Goal: Find specific page/section: Find specific page/section

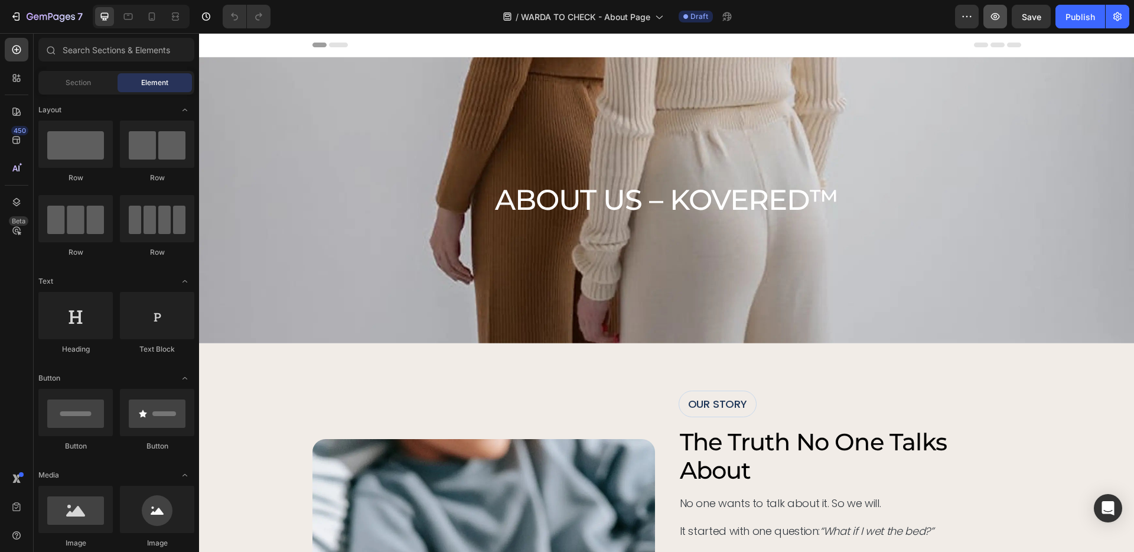
drag, startPoint x: 0, startPoint y: 0, endPoint x: 995, endPoint y: 19, distance: 995.1
click at [995, 19] on icon "button" at bounding box center [996, 17] width 12 height 12
click at [632, 25] on div "/ WARDA TO CHECK - About Page" at bounding box center [583, 17] width 173 height 24
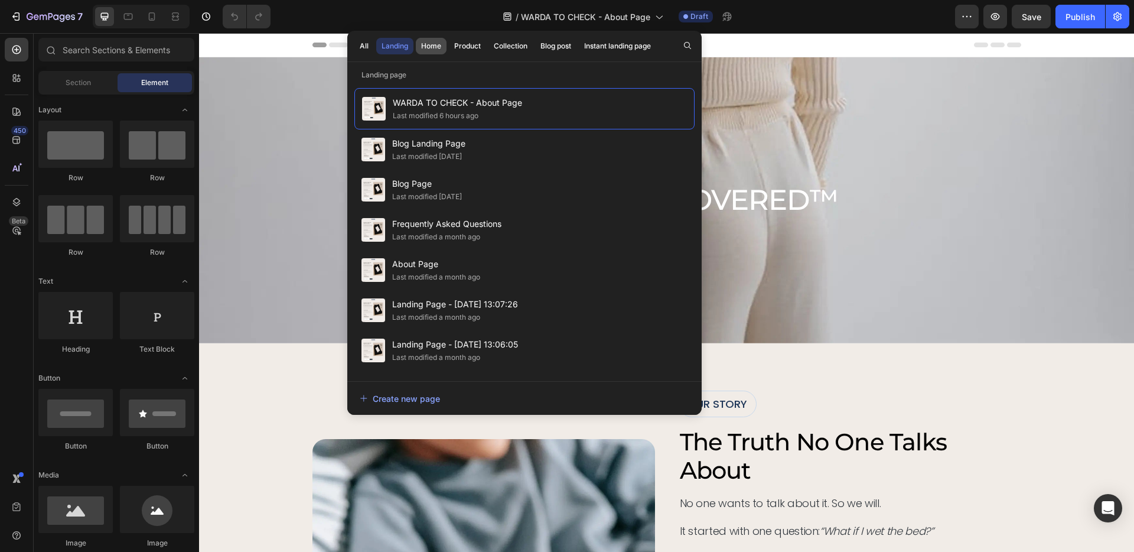
click at [435, 44] on div "Home" at bounding box center [431, 46] width 20 height 11
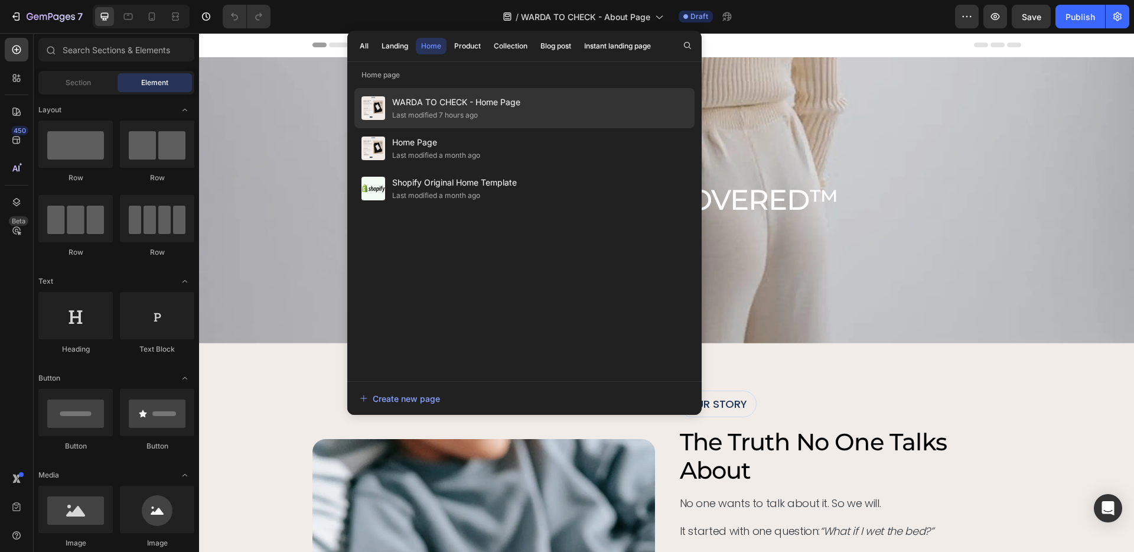
click at [435, 105] on span "WARDA TO CHECK - Home Page" at bounding box center [456, 102] width 128 height 14
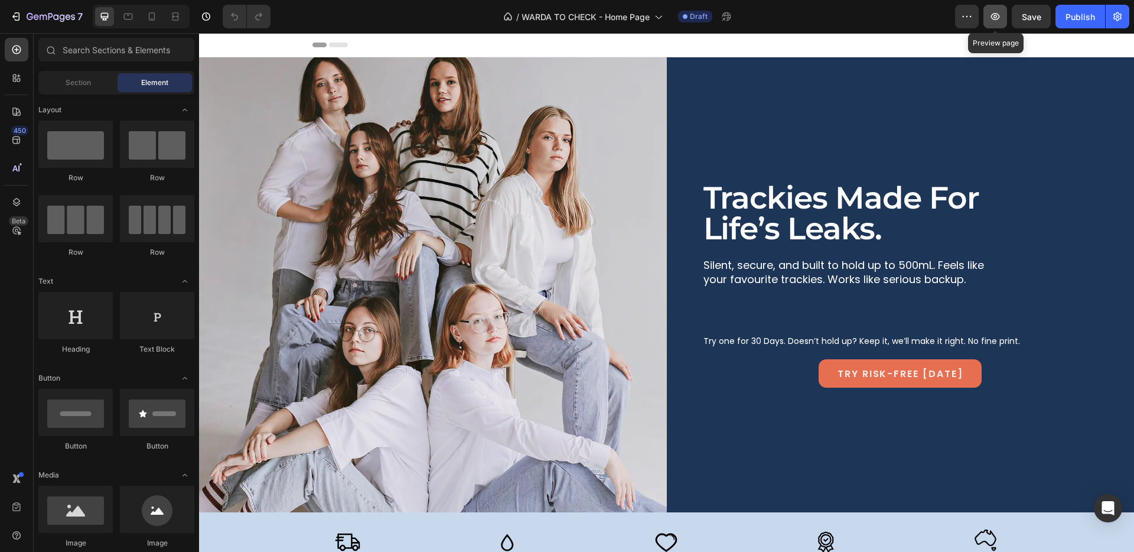
click at [997, 19] on icon "button" at bounding box center [995, 16] width 9 height 7
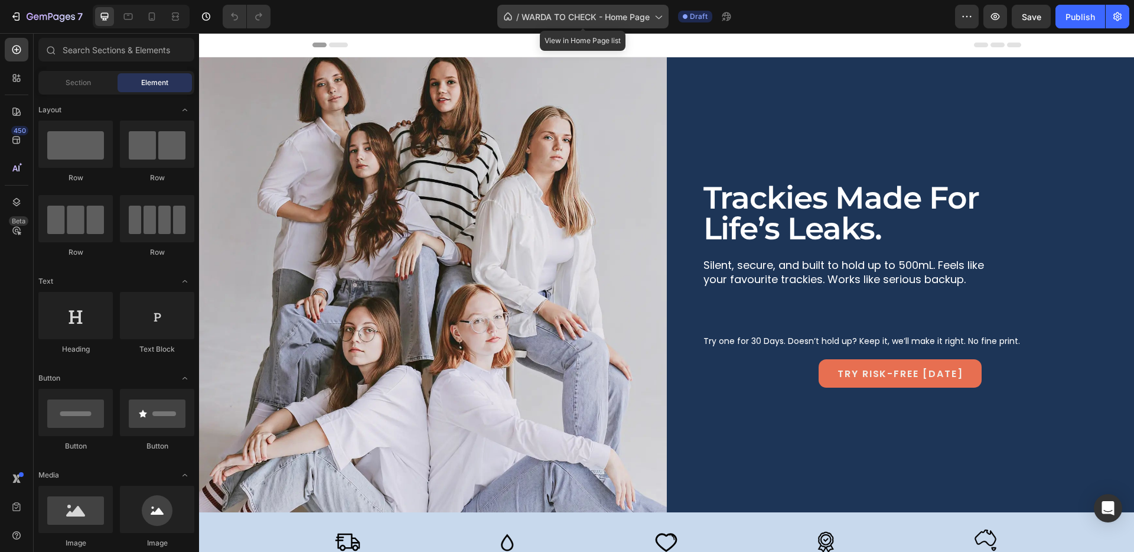
click at [584, 14] on span "WARDA TO CHECK - Home Page" at bounding box center [586, 17] width 128 height 12
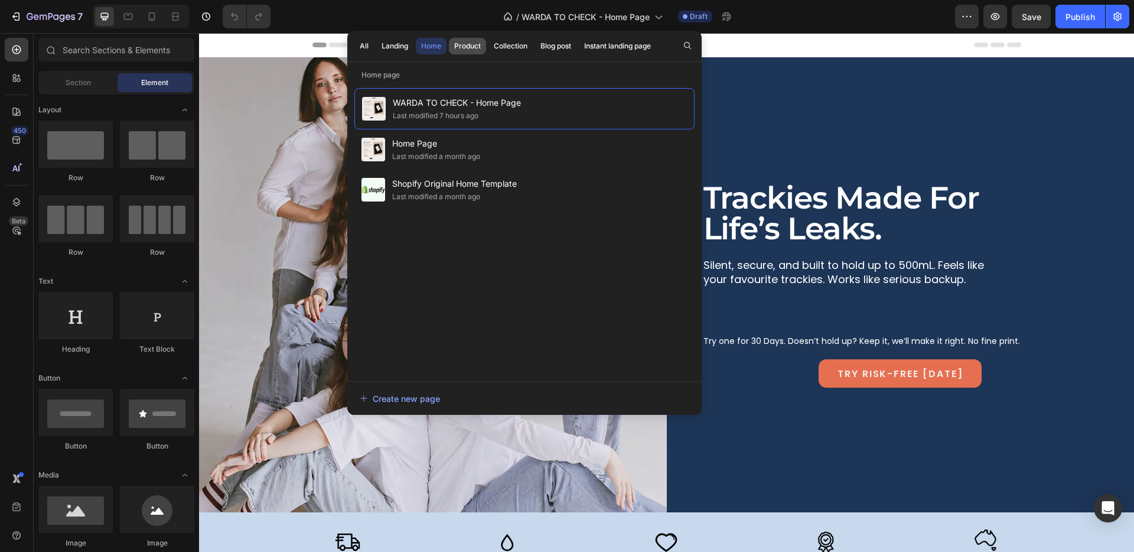
click at [476, 44] on div "Product" at bounding box center [467, 46] width 27 height 11
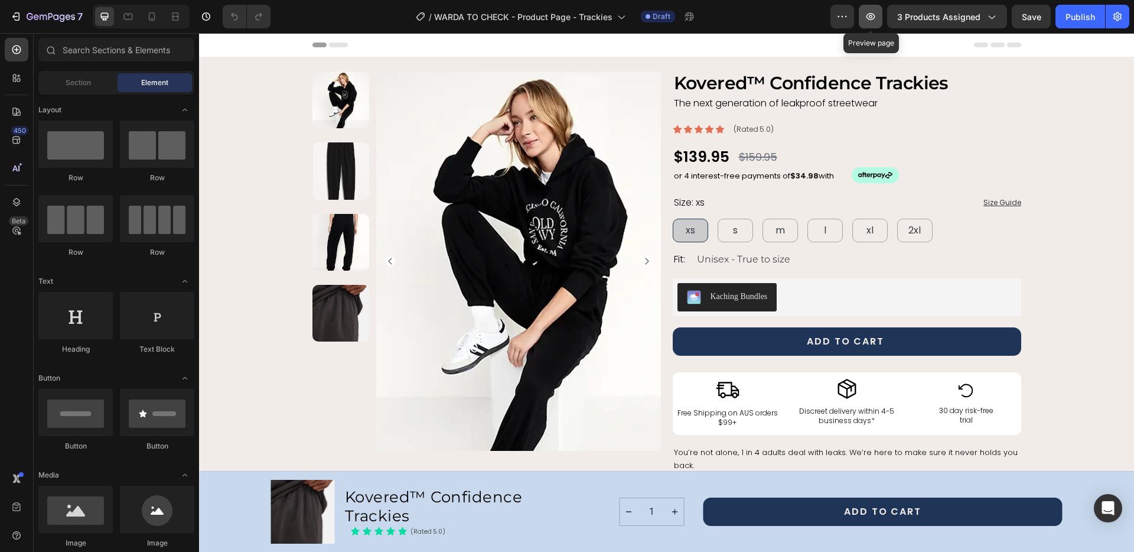
click at [863, 18] on button "button" at bounding box center [871, 17] width 24 height 24
